Goal: Task Accomplishment & Management: Use online tool/utility

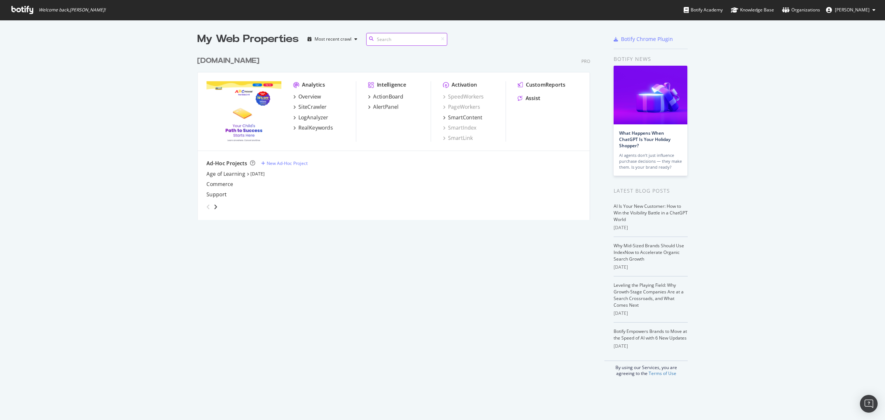
scroll to position [413, 871]
click at [311, 130] on div "RealKeywords" at bounding box center [315, 127] width 35 height 7
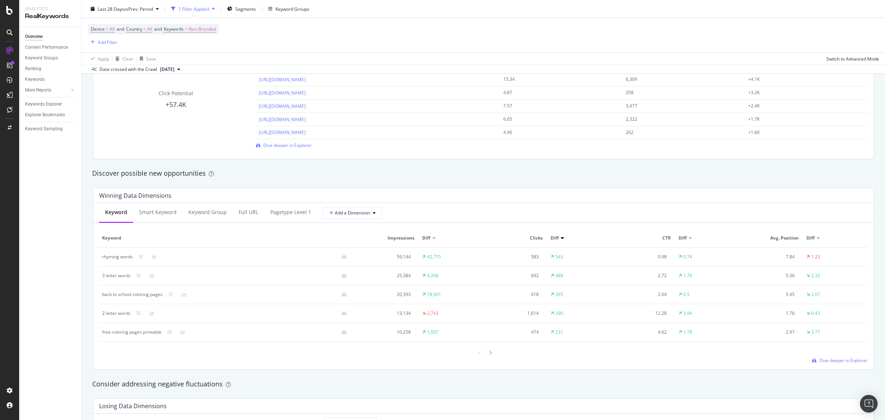
scroll to position [645, 0]
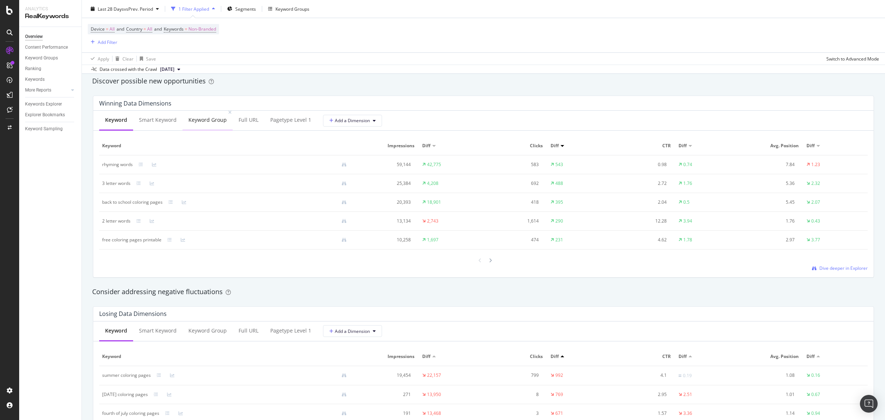
click at [209, 121] on div "Keyword Group" at bounding box center [207, 119] width 38 height 7
click at [708, 270] on span "Dive deeper in Explorer" at bounding box center [844, 269] width 48 height 6
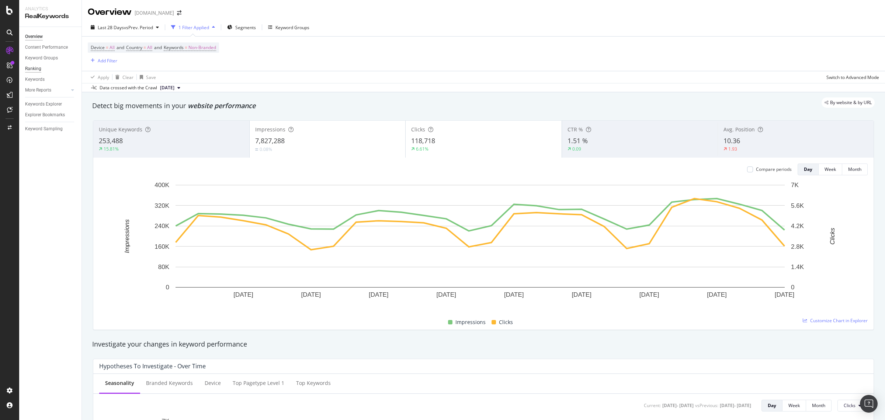
click at [35, 69] on div "Ranking" at bounding box center [33, 69] width 16 height 8
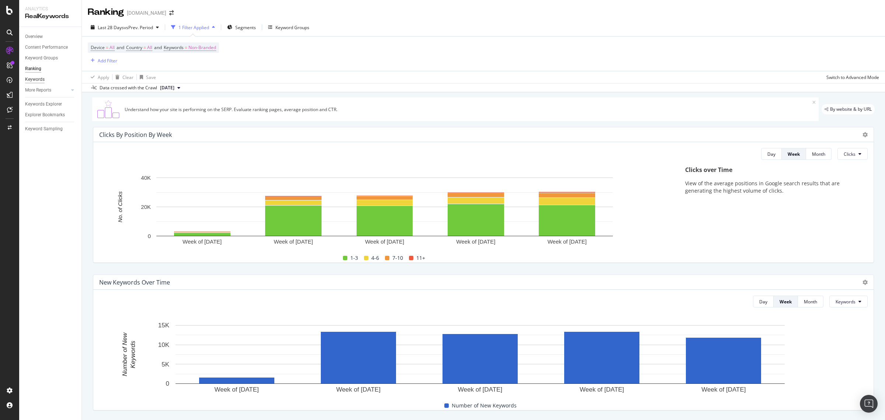
click at [34, 77] on div "Keywords" at bounding box center [35, 80] width 20 height 8
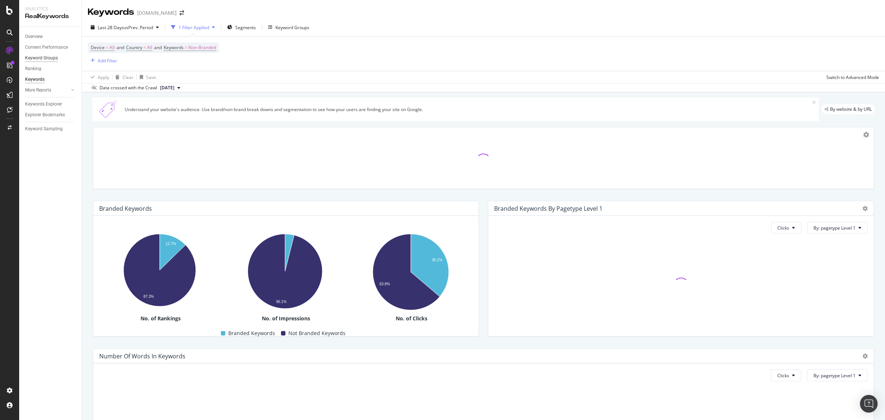
click at [48, 58] on div "Keyword Groups" at bounding box center [41, 58] width 33 height 8
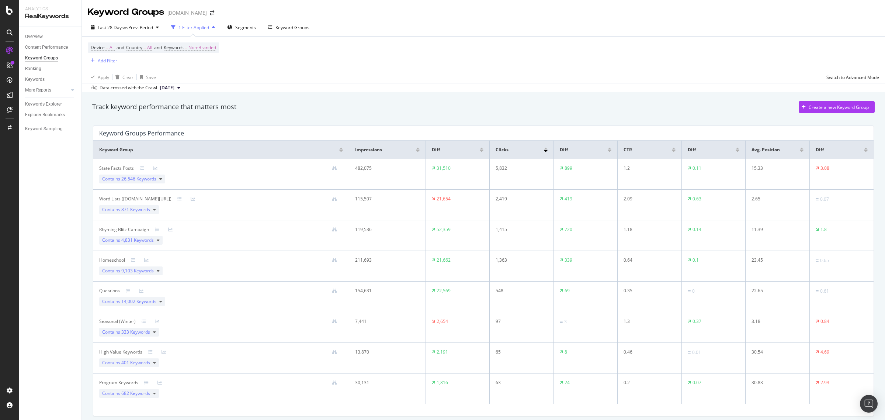
click at [180, 89] on icon at bounding box center [178, 88] width 3 height 4
click at [271, 100] on div "Track keyword performance that matters most Create a new Keyword Group" at bounding box center [484, 108] width 790 height 22
click at [48, 129] on div "Keyword Sampling" at bounding box center [44, 129] width 38 height 8
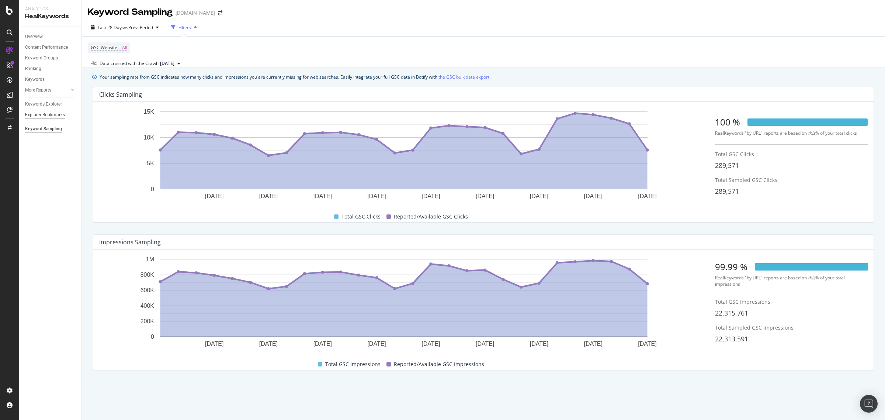
click at [50, 115] on div "Explorer Bookmarks" at bounding box center [45, 115] width 40 height 8
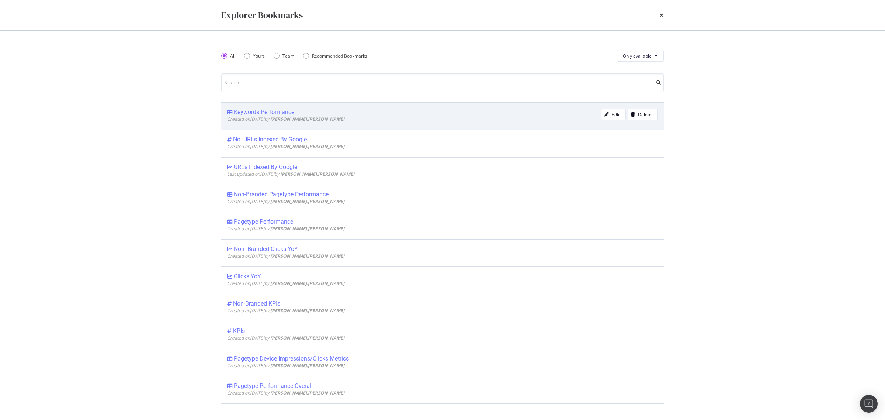
click at [259, 114] on div "Keywords Performance" at bounding box center [264, 111] width 60 height 7
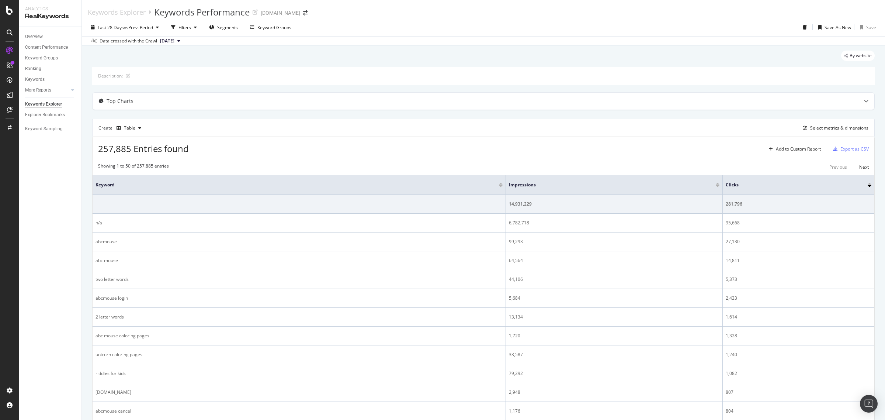
click at [708, 186] on div at bounding box center [718, 186] width 4 height 2
click at [74, 89] on icon at bounding box center [72, 90] width 3 height 4
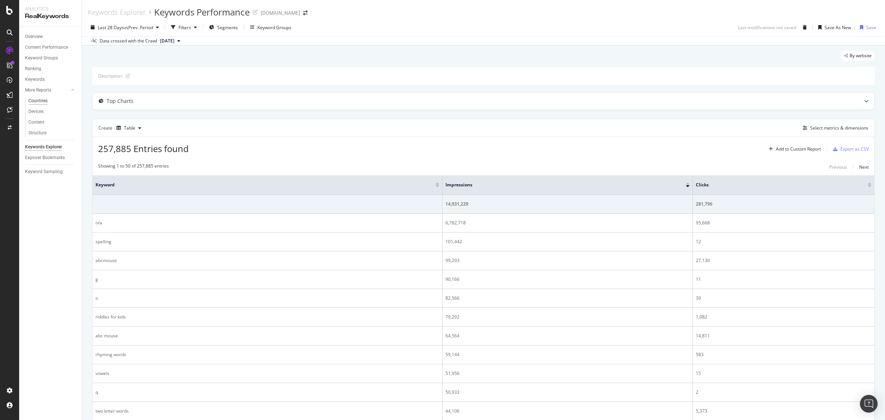
click at [46, 98] on div "Countries" at bounding box center [37, 101] width 19 height 8
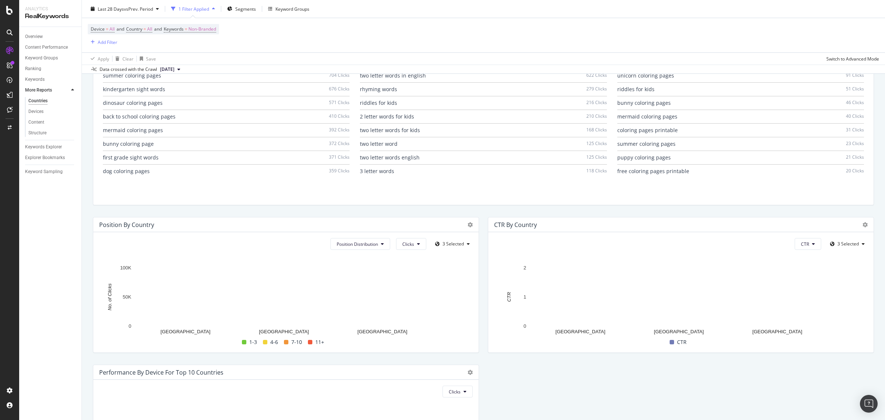
scroll to position [686, 0]
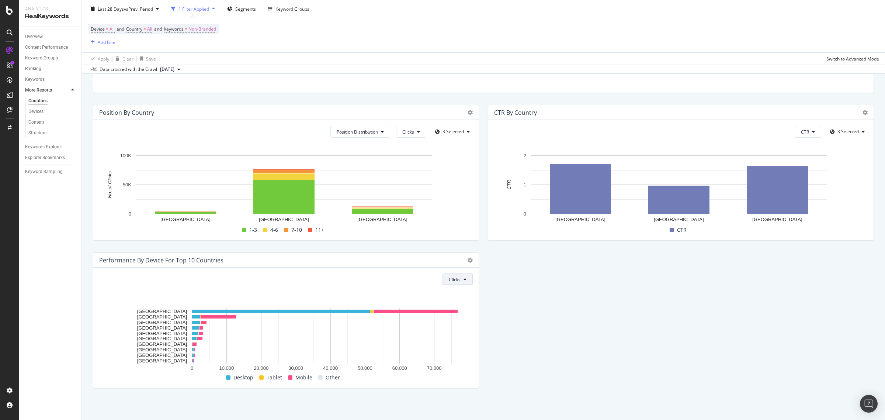
click at [464, 281] on icon at bounding box center [465, 279] width 3 height 4
drag, startPoint x: 37, startPoint y: 111, endPoint x: 76, endPoint y: 174, distance: 73.7
click at [37, 111] on div "Devices" at bounding box center [35, 112] width 15 height 8
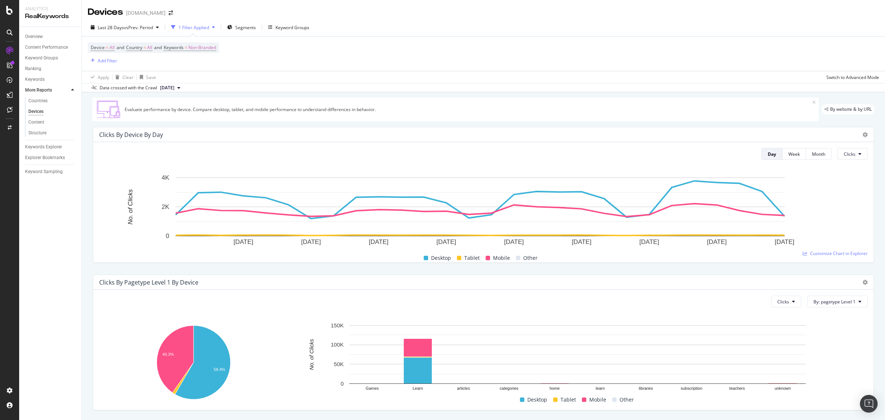
drag, startPoint x: 41, startPoint y: 124, endPoint x: 51, endPoint y: 126, distance: 9.6
click at [41, 124] on div "Content" at bounding box center [36, 122] width 16 height 8
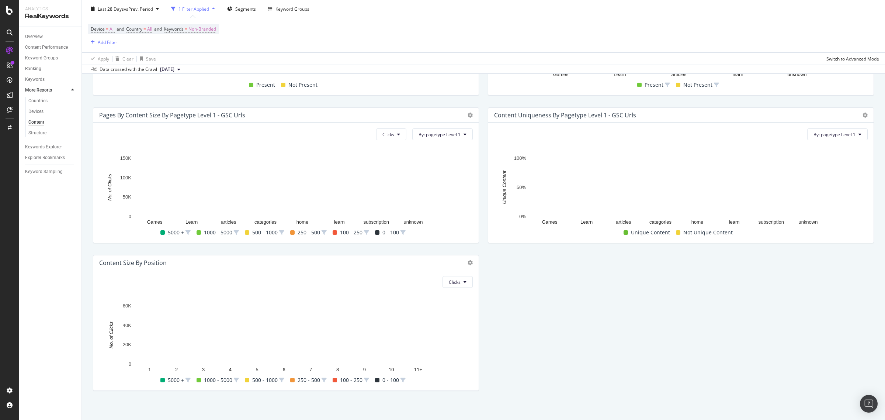
scroll to position [170, 0]
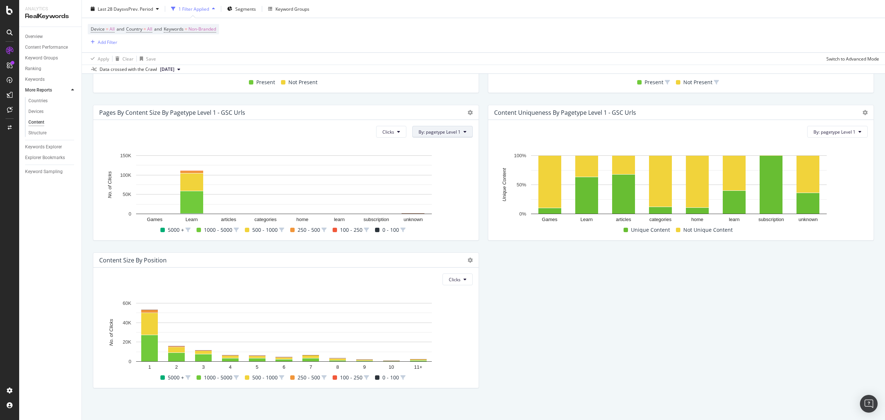
click at [465, 134] on button "By: pagetype Level 1" at bounding box center [442, 132] width 60 height 12
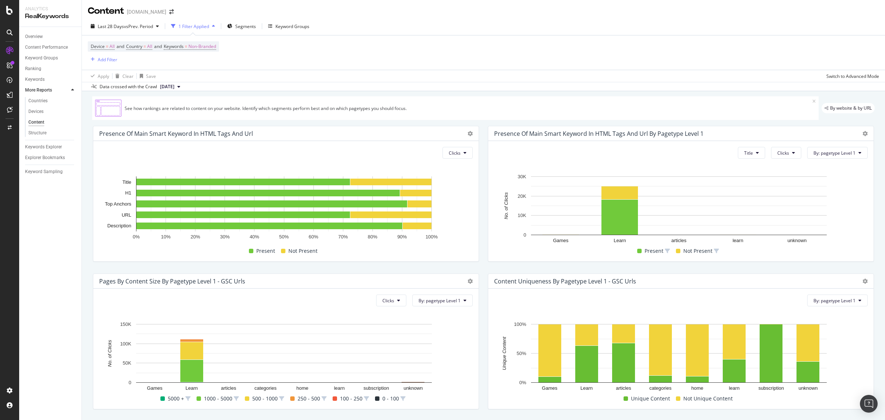
scroll to position [0, 0]
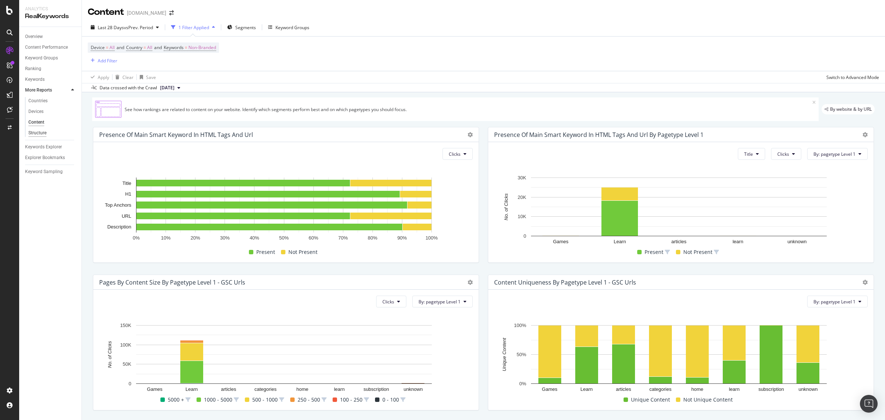
click at [42, 130] on div "Structure" at bounding box center [37, 133] width 18 height 8
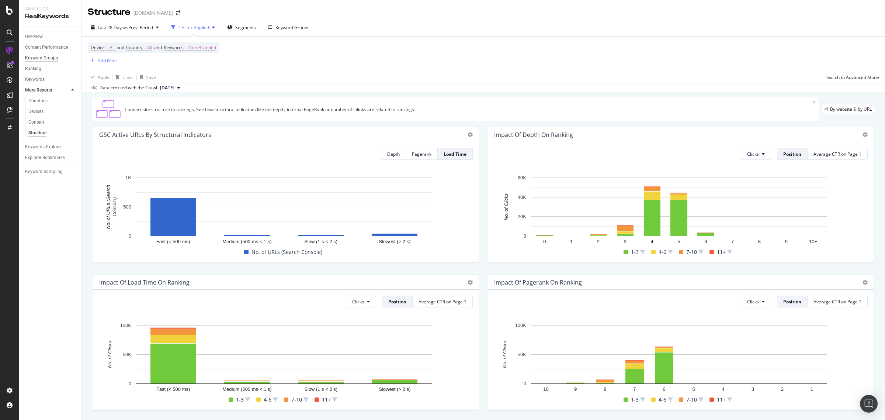
click at [48, 56] on div "Keyword Groups" at bounding box center [41, 58] width 33 height 8
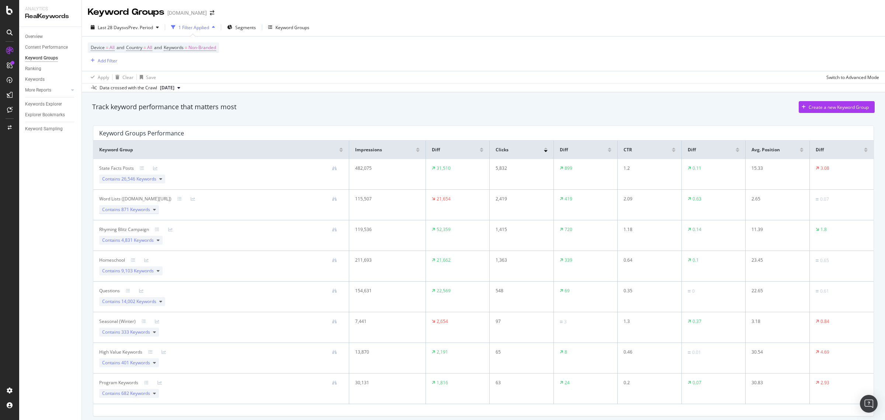
click at [155, 211] on icon at bounding box center [154, 209] width 3 height 4
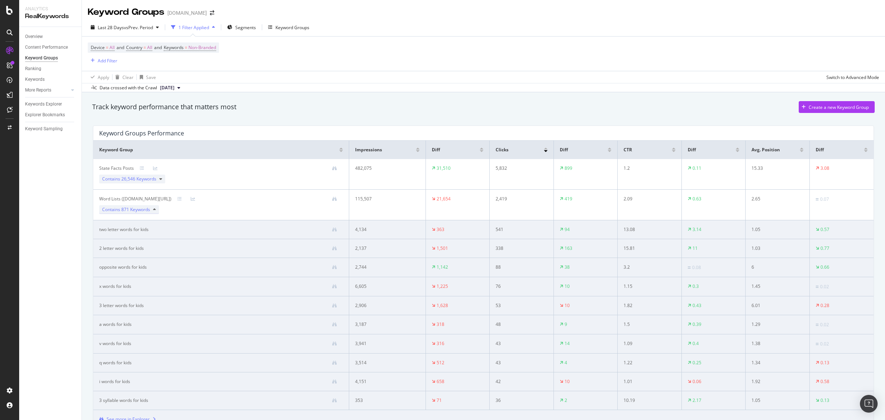
click at [156, 210] on div "Contains 871 Keywords" at bounding box center [129, 209] width 60 height 9
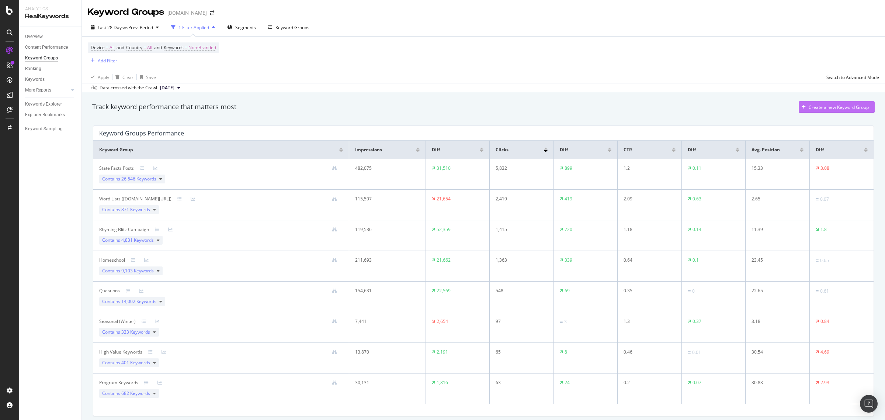
click at [708, 110] on div "Create a new Keyword Group" at bounding box center [839, 107] width 60 height 6
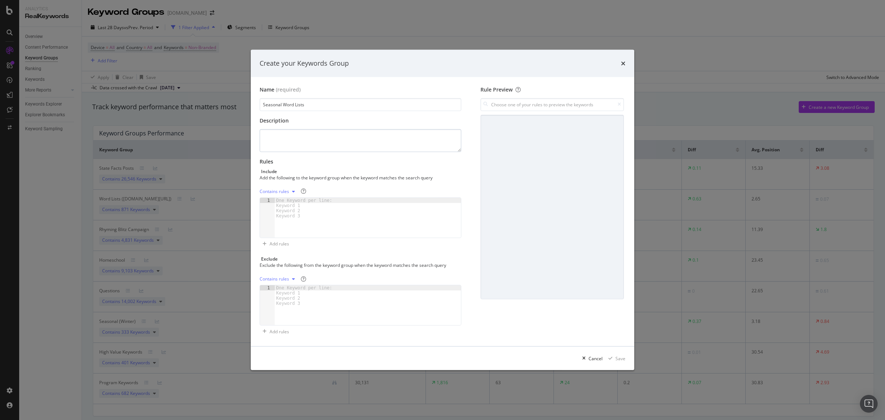
type input "Seasonal Word Lists"
click at [307, 137] on textarea "modal" at bounding box center [361, 140] width 202 height 23
type textarea "W"
type textarea "Word lists with seasonal intent like fall, winter, valentines etc."
click at [296, 210] on div "One Keyword per line: Keyword 1 Keyword 2 Keyword 3" at bounding box center [306, 208] width 62 height 21
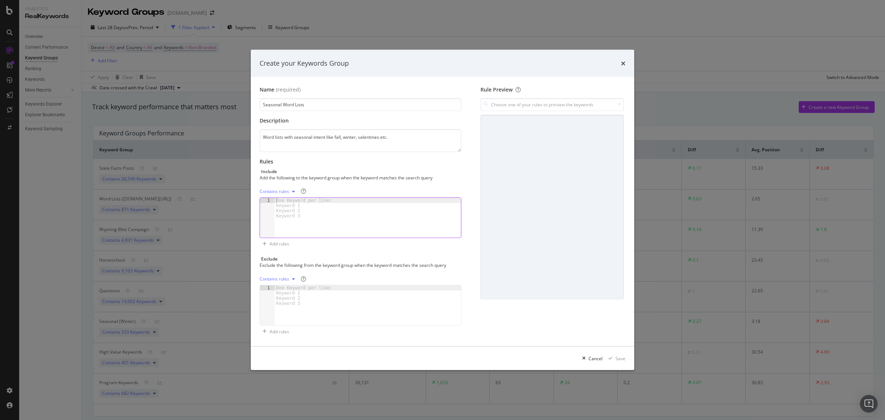
paste textarea "french [DATE] words"
type textarea "french [DATE] words"
click at [278, 242] on div "Add rules" at bounding box center [280, 243] width 20 height 6
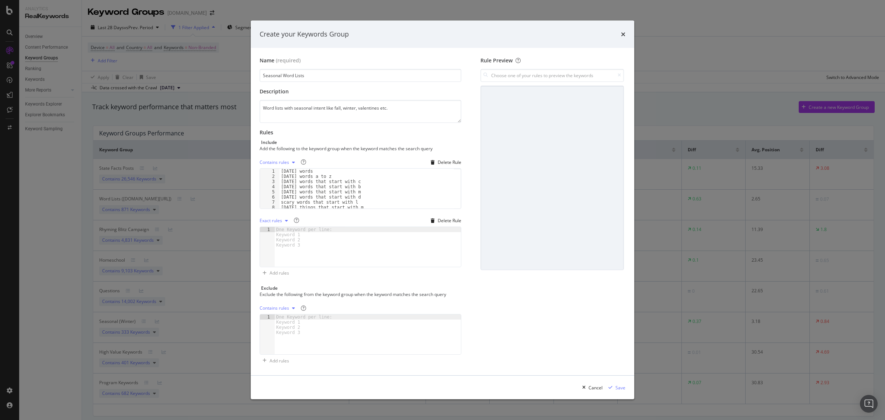
click at [292, 161] on icon "modal" at bounding box center [293, 162] width 3 height 4
click at [285, 200] on div "Regex rules" at bounding box center [281, 199] width 24 height 6
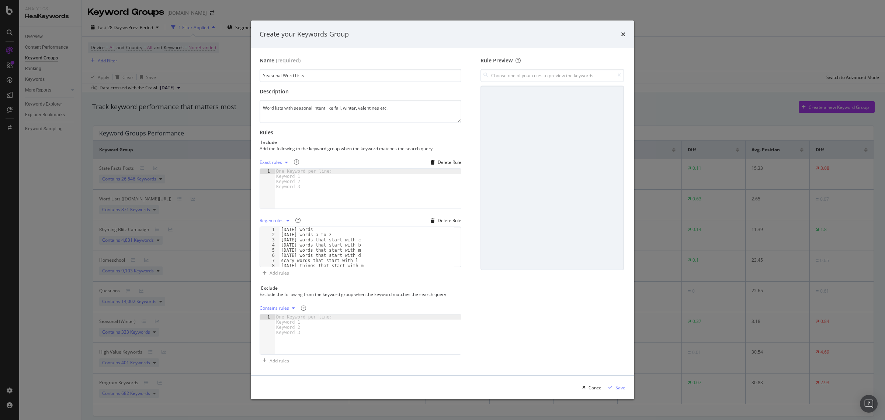
click at [286, 163] on icon "modal" at bounding box center [286, 162] width 3 height 4
click at [454, 160] on div "Delete Rule" at bounding box center [450, 162] width 24 height 6
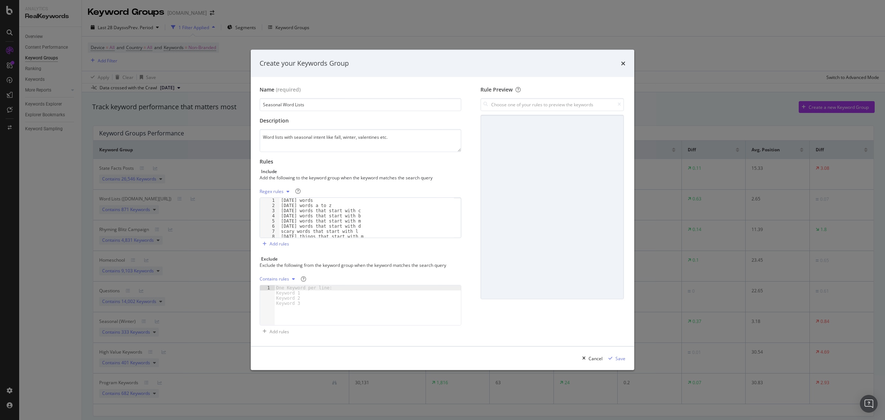
click at [290, 278] on div "modal" at bounding box center [293, 279] width 9 height 4
click at [290, 316] on div "Regex rules" at bounding box center [281, 316] width 24 height 6
click at [311, 304] on div "modal" at bounding box center [368, 310] width 186 height 50
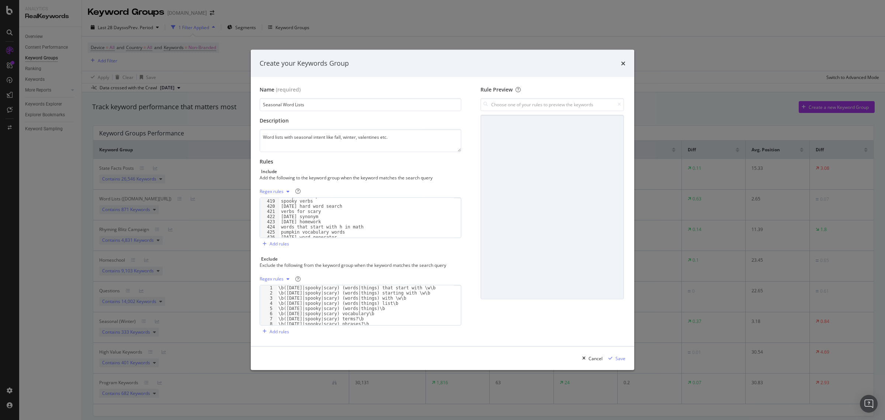
scroll to position [2217, 0]
drag, startPoint x: 328, startPoint y: 224, endPoint x: 270, endPoint y: 222, distance: 57.6
click at [270, 222] on div "scary creatures 430 431 432 433 434 435 436 437 dress up beginning with r in a …" at bounding box center [361, 217] width 202 height 41
click at [346, 236] on div "dress up beginning with r in a spooky manner spooky things things to dress up a…" at bounding box center [367, 221] width 174 height 50
type textarea "french [DATE] words"
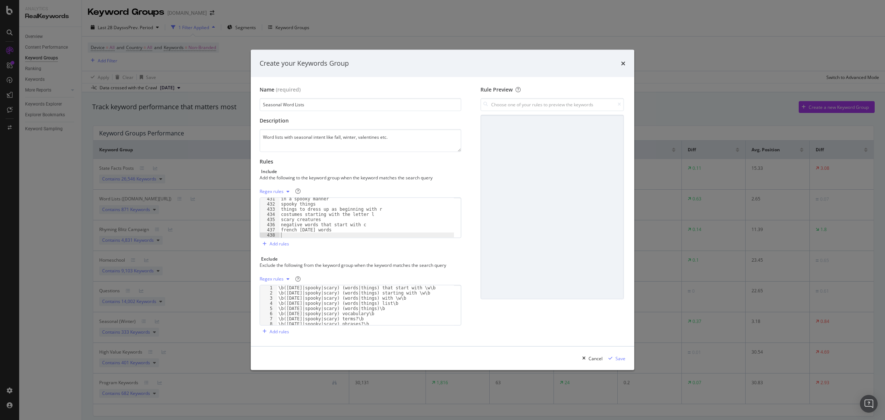
paste textarea "holiday c"
type textarea "holiday c"
drag, startPoint x: 312, startPoint y: 235, endPoint x: 267, endPoint y: 235, distance: 44.3
click at [267, 235] on div "holiday c 940 941 942 943 944 945 946 947 find a word christmas christmas vocab…" at bounding box center [361, 217] width 202 height 41
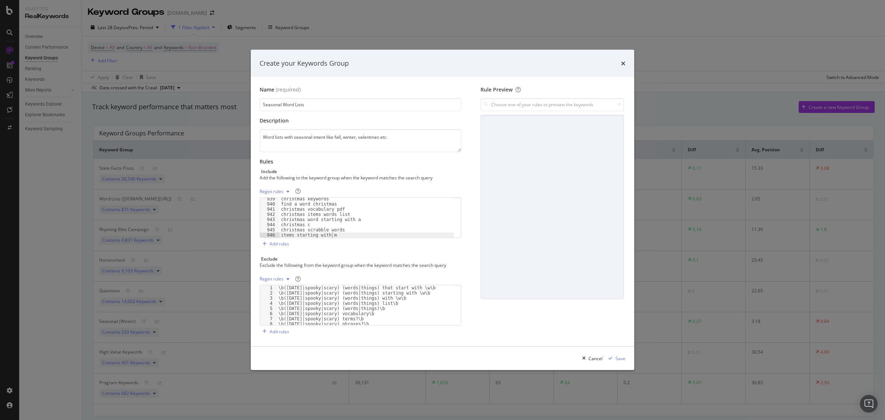
scroll to position [4845, 0]
type textarea "i"
type textarea "christmas verb"
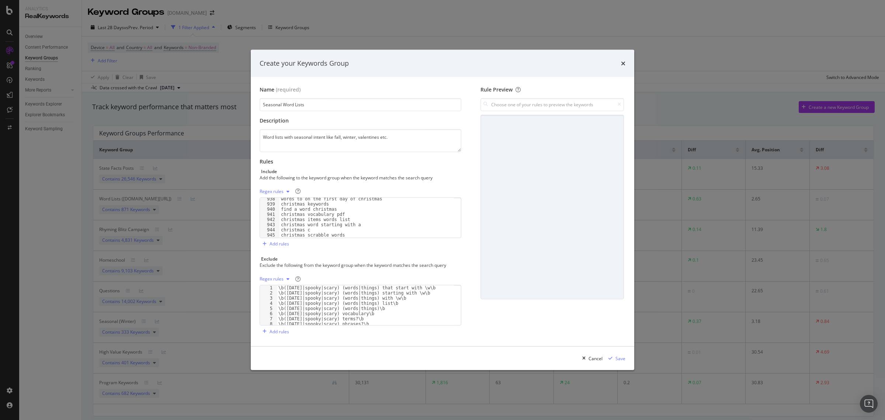
scroll to position [104, 0]
click at [333, 246] on div "\bwords associated with [DATE]\b \bthings associated with [DATE]\b \bthings rel…" at bounding box center [367, 221] width 174 height 50
click at [619, 358] on div "Save" at bounding box center [621, 358] width 10 height 6
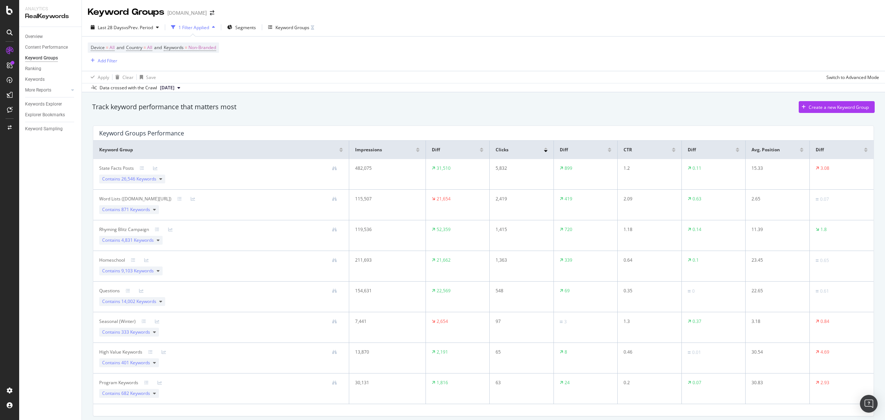
scroll to position [29, 0]
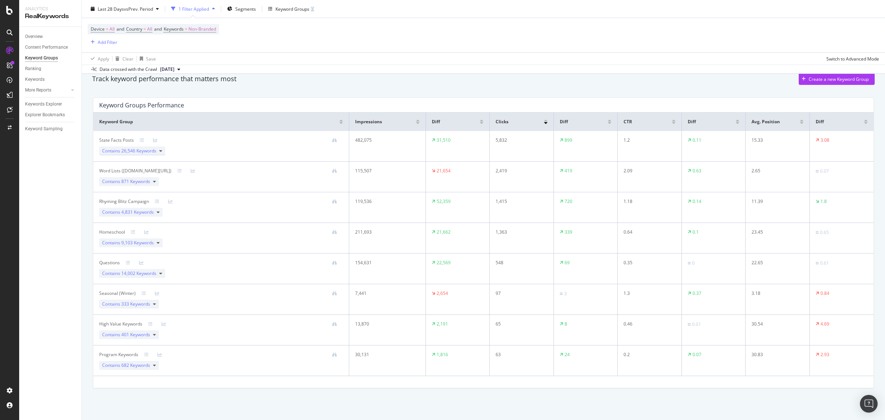
click at [163, 150] on div "Contains 26,546 Keywords" at bounding box center [132, 150] width 66 height 9
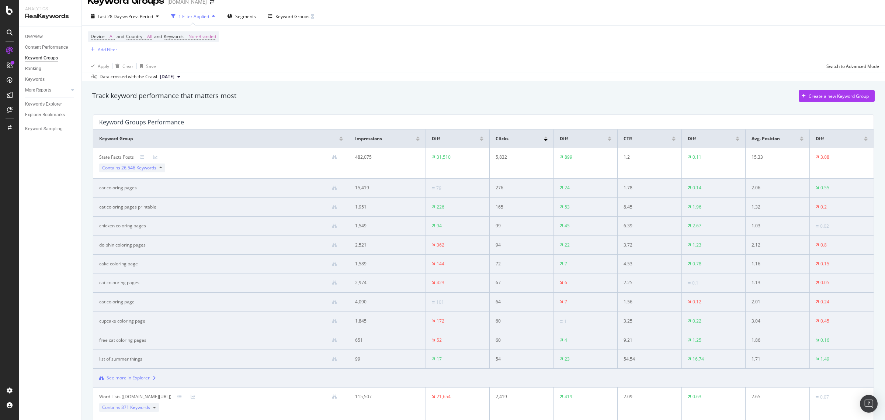
scroll to position [0, 0]
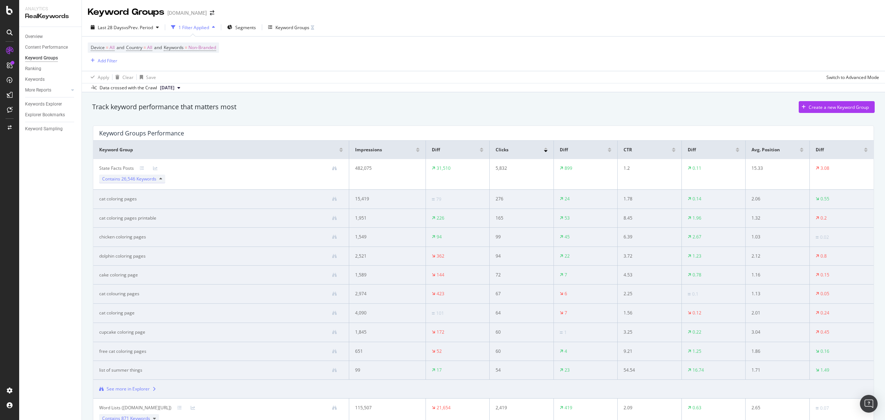
click at [161, 178] on icon at bounding box center [160, 179] width 3 height 4
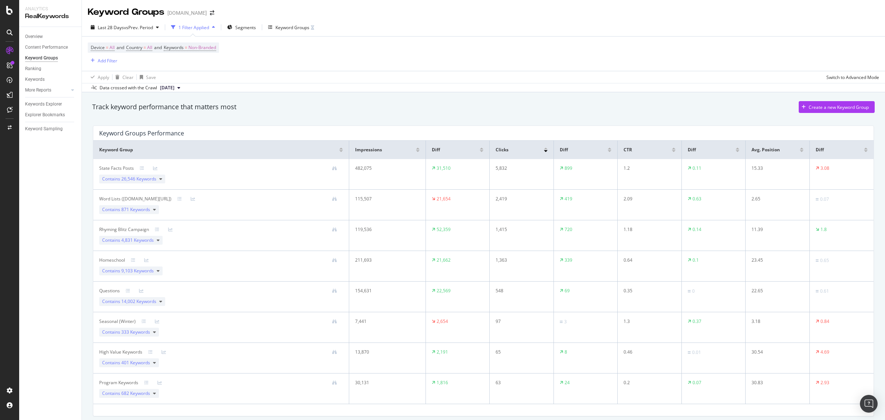
scroll to position [29, 0]
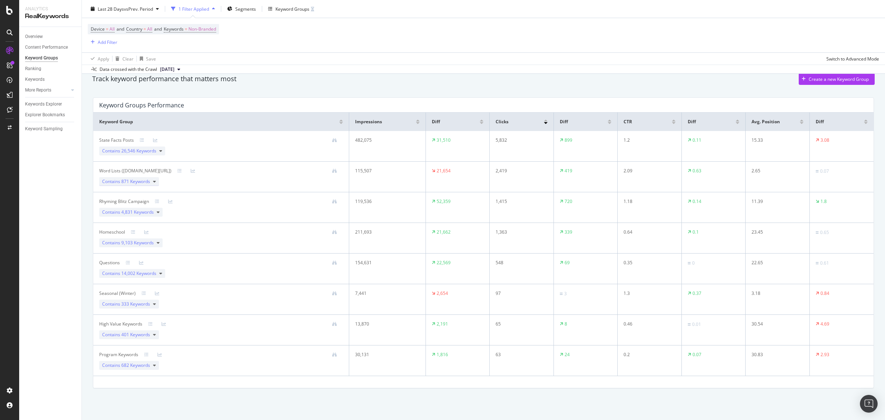
click at [154, 182] on icon at bounding box center [154, 181] width 3 height 4
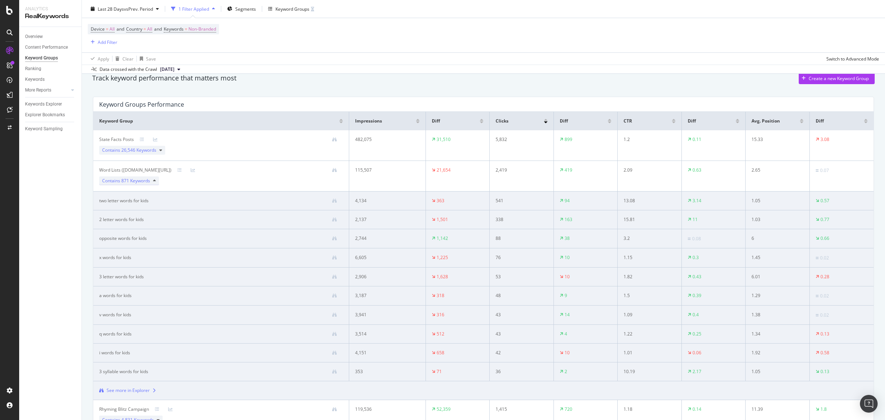
click at [154, 179] on icon at bounding box center [154, 181] width 3 height 4
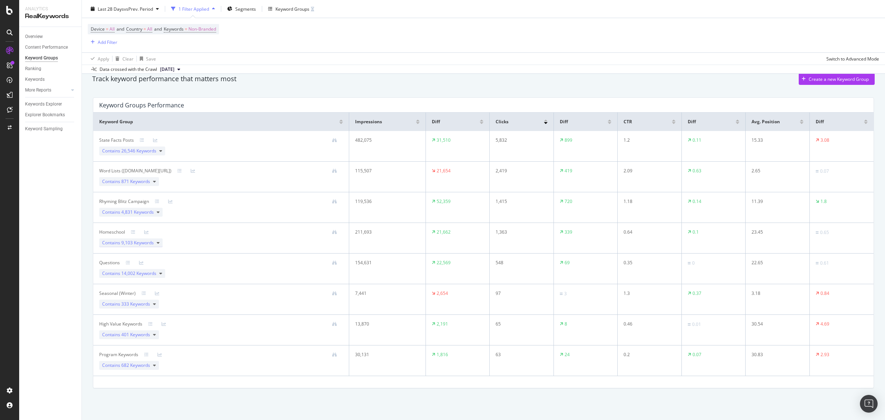
click at [159, 240] on icon at bounding box center [158, 242] width 3 height 4
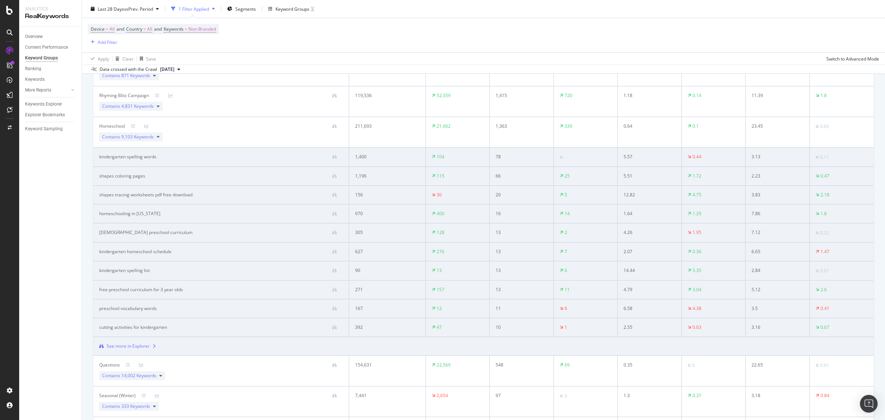
scroll to position [121, 0]
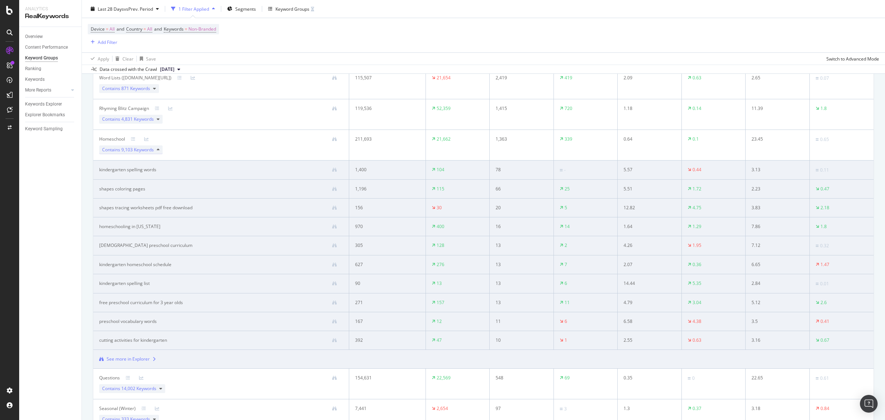
click at [157, 148] on icon at bounding box center [158, 150] width 3 height 4
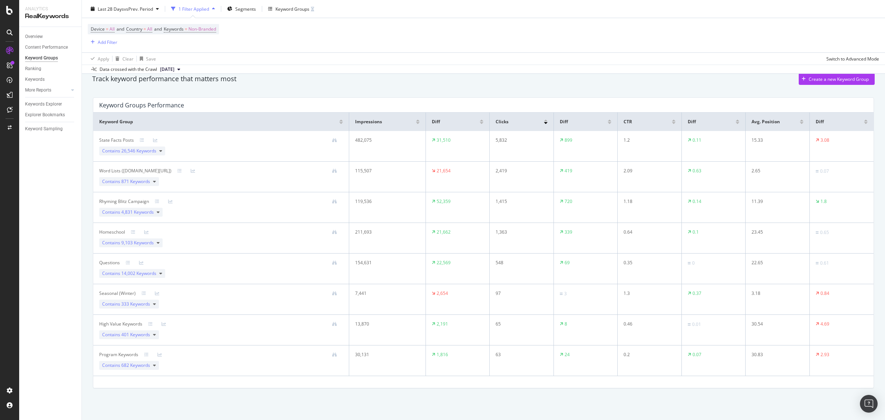
scroll to position [29, 0]
click at [155, 304] on icon at bounding box center [154, 304] width 3 height 4
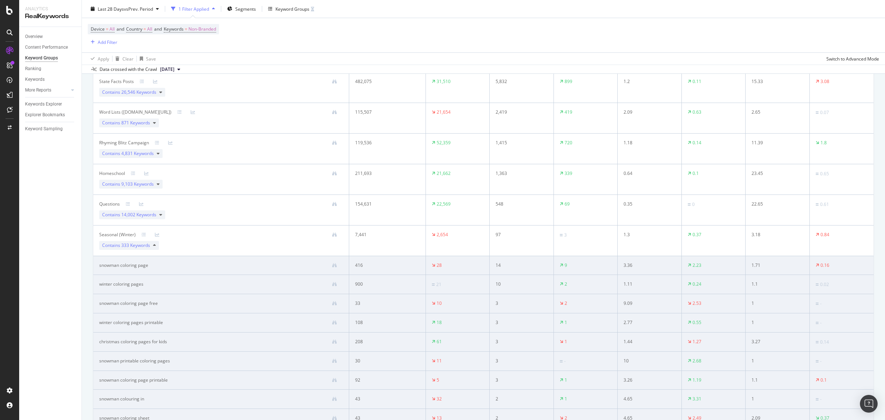
scroll to position [92, 0]
click at [155, 239] on icon at bounding box center [154, 240] width 3 height 4
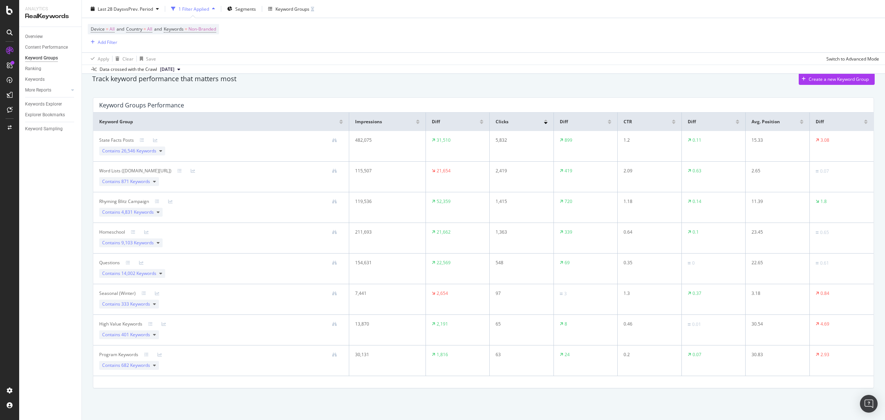
scroll to position [29, 0]
